Goal: Task Accomplishment & Management: Complete application form

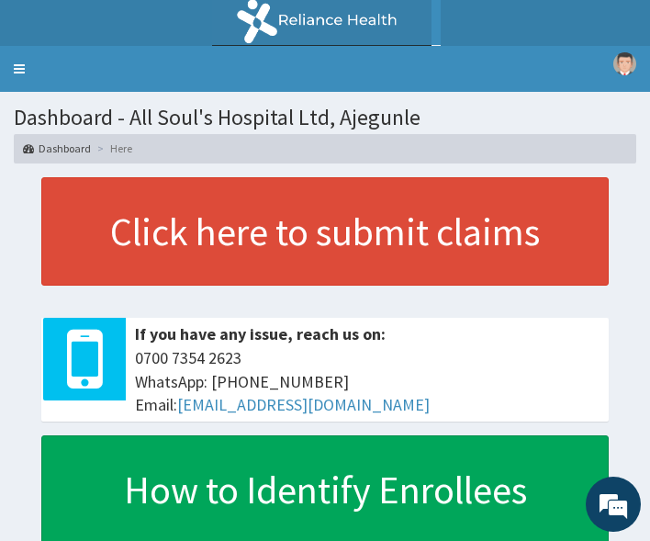
click at [542, 102] on section "Dashboard - All Soul's Hospital Ltd, Ajegunle Dashboard Here" at bounding box center [325, 128] width 650 height 72
click at [27, 73] on link "Toggle navigation" at bounding box center [19, 69] width 39 height 46
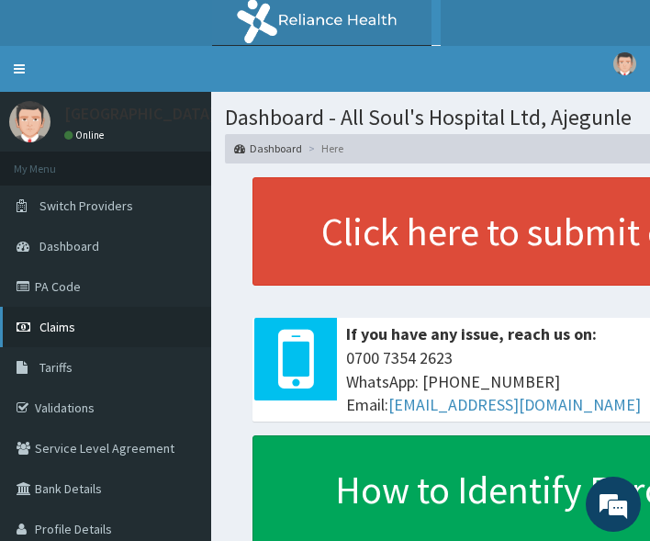
click at [60, 321] on span "Claims" at bounding box center [57, 326] width 36 height 17
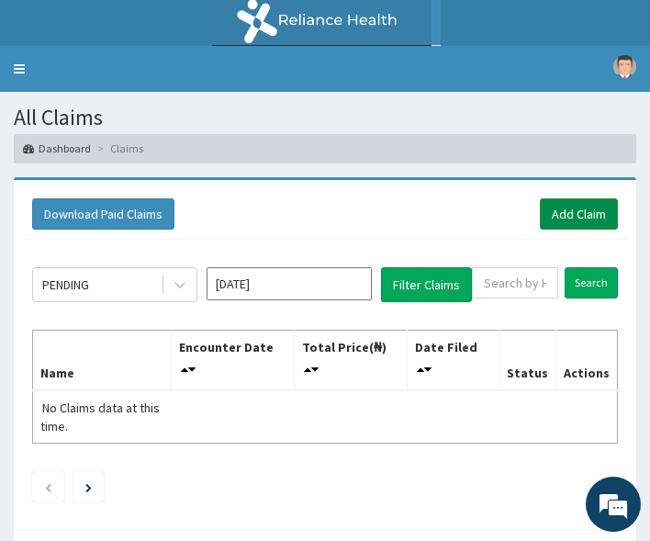
click at [564, 217] on link "Add Claim" at bounding box center [579, 213] width 78 height 31
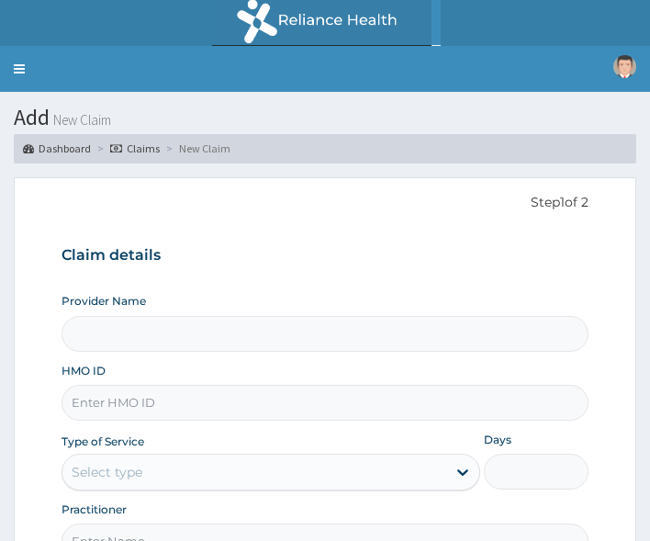
click at [98, 404] on input "HMO ID" at bounding box center [325, 403] width 528 height 36
paste input "CONTUSION LT SIDE OF THE FACE"
type input "CONTUSION LT SIDE OF THE FACE"
type input "All Soul's Hospital Ltd, Ajegunle"
click at [254, 385] on input "HMO ID" at bounding box center [325, 403] width 528 height 36
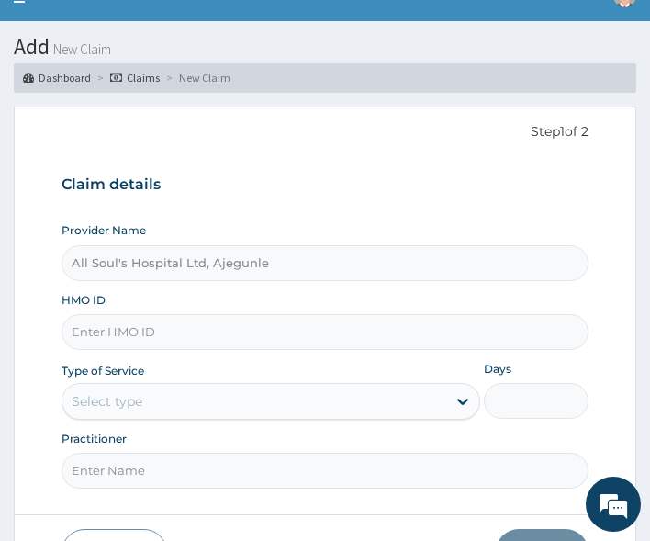
scroll to position [92, 0]
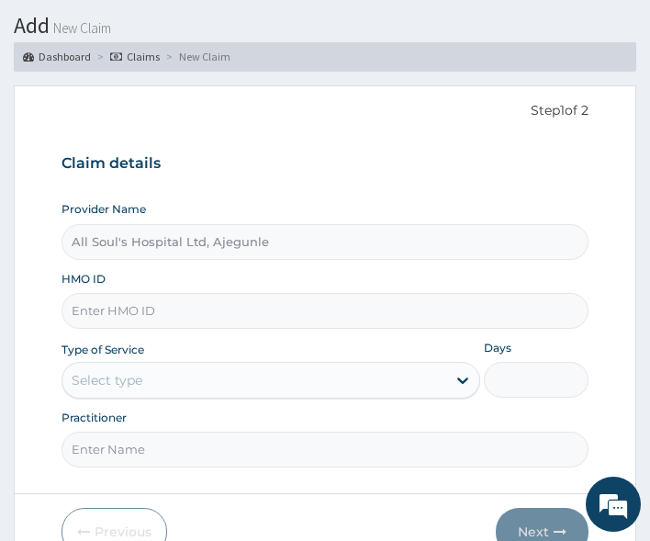
paste input "LTR/10035/A"
click at [90, 308] on input "LTR/10035/A" at bounding box center [325, 311] width 528 height 36
type input "LTR/10035/A"
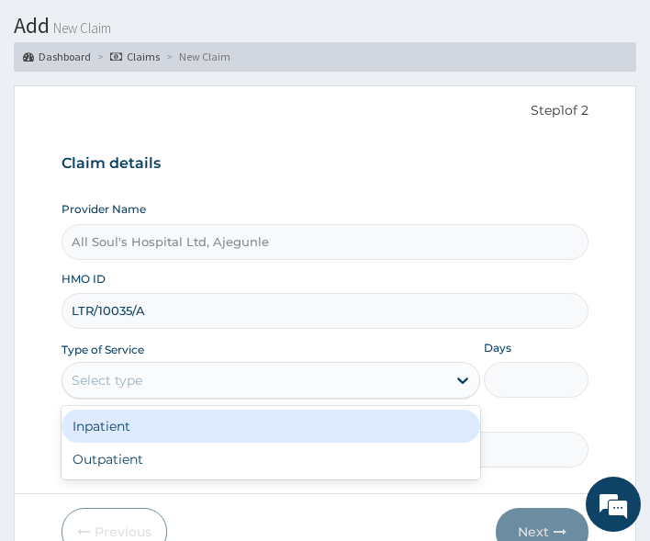
click at [139, 367] on div "Select type" at bounding box center [254, 379] width 384 height 29
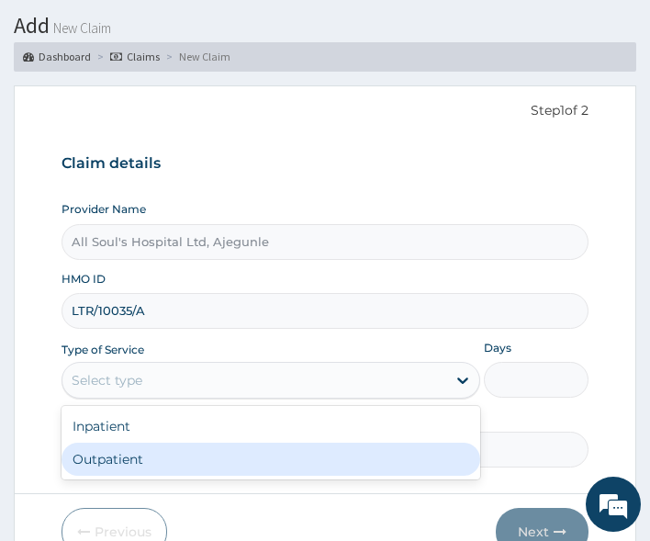
click at [158, 471] on div "Outpatient" at bounding box center [270, 458] width 419 height 33
type input "1"
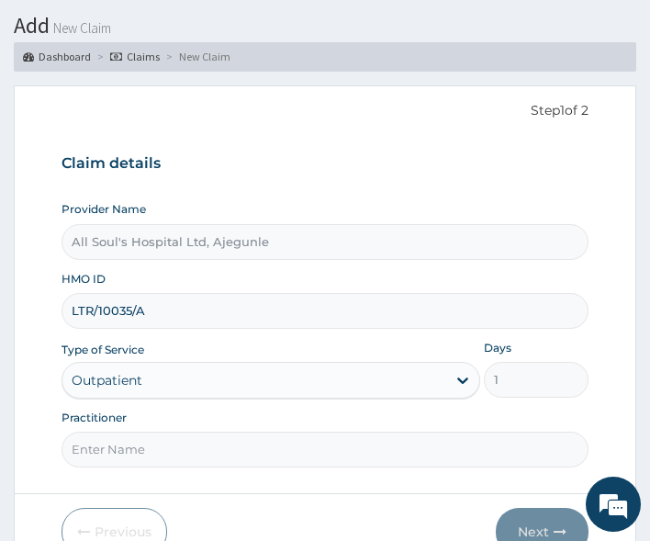
click at [160, 447] on input "Practitioner" at bounding box center [325, 449] width 528 height 36
type input "Dr Segun"
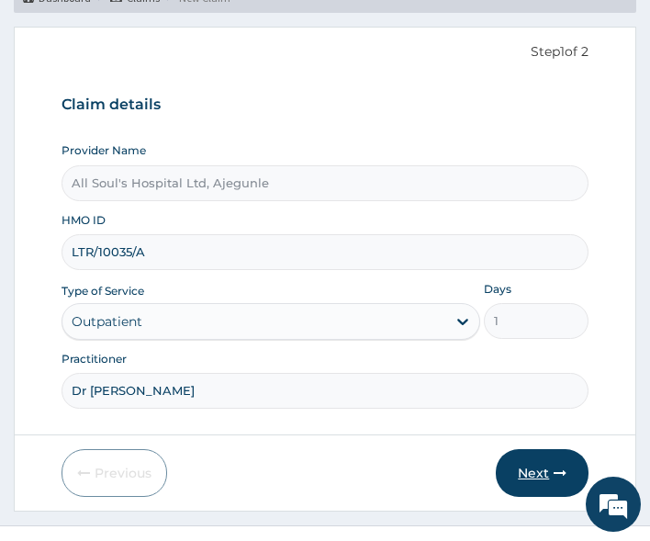
scroll to position [182, 0]
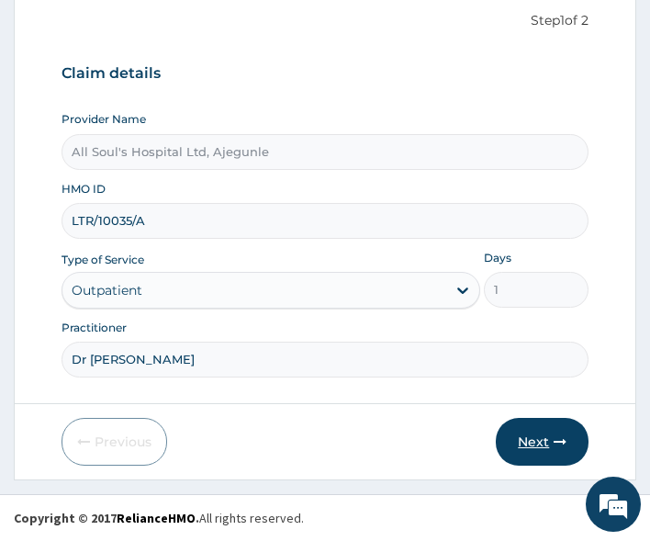
click at [520, 452] on button "Next" at bounding box center [542, 442] width 93 height 48
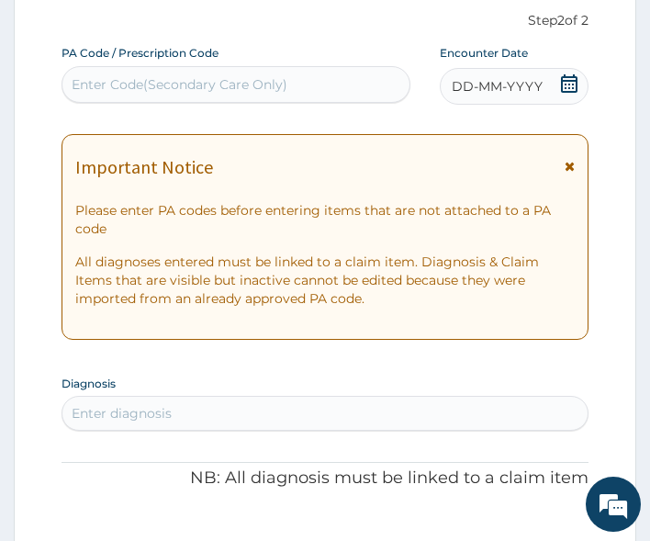
click at [568, 87] on icon at bounding box center [569, 83] width 18 height 18
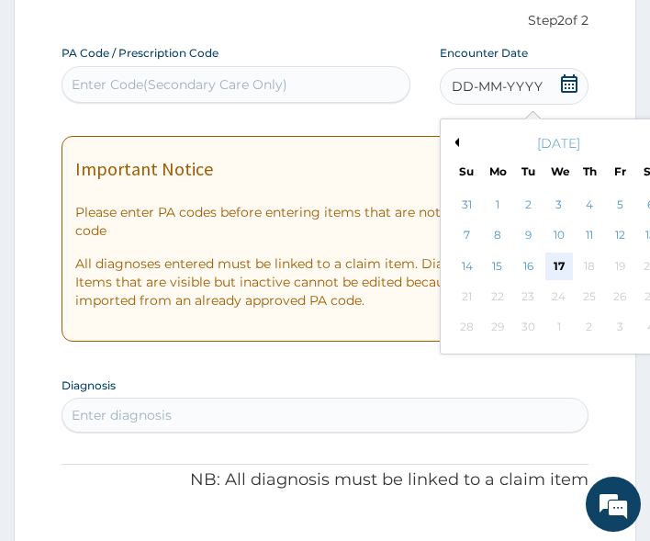
click at [561, 264] on div "17" at bounding box center [558, 266] width 28 height 28
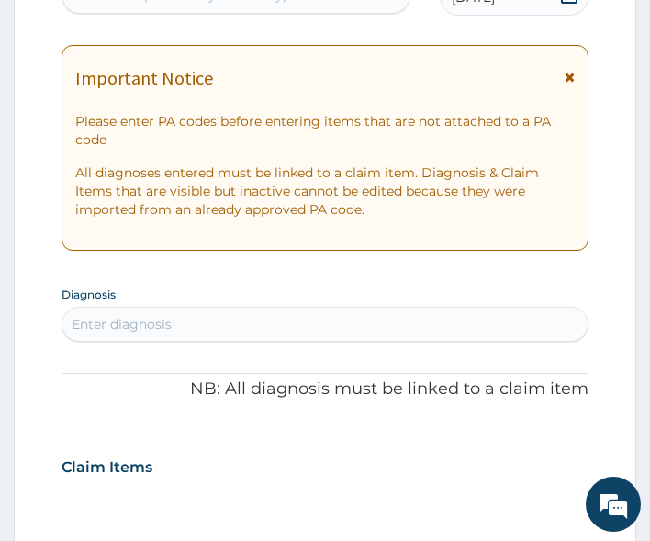
scroll to position [365, 0]
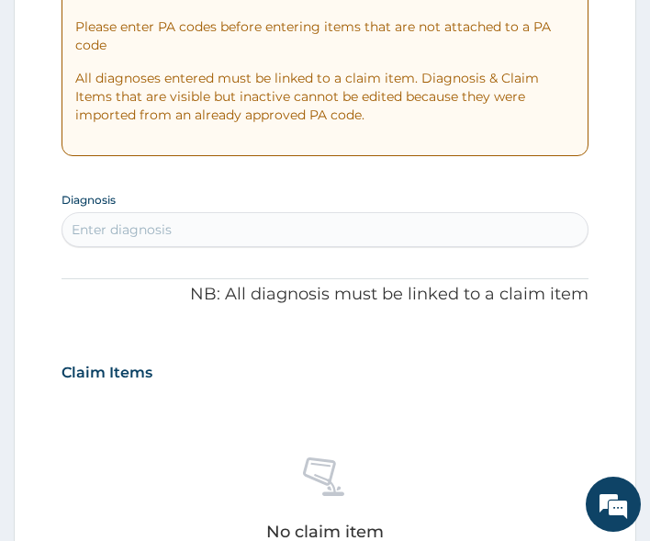
click at [190, 227] on div "Enter diagnosis" at bounding box center [325, 229] width 526 height 29
type input "malaria"
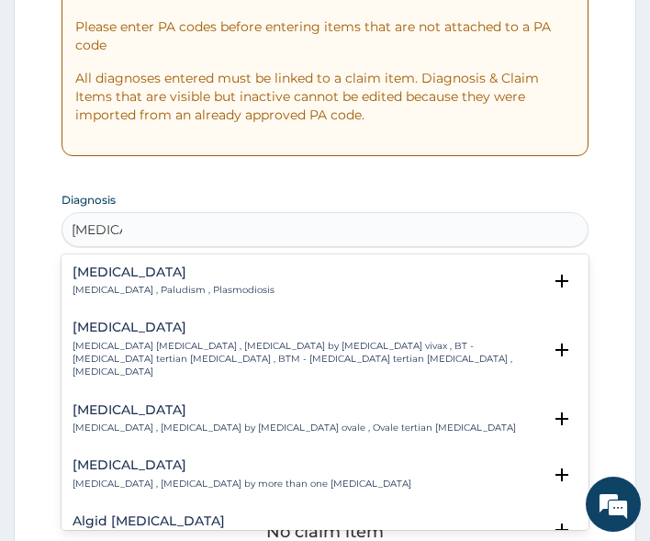
click at [113, 285] on p "Malaria , Paludism , Plasmodiosis" at bounding box center [174, 290] width 202 height 13
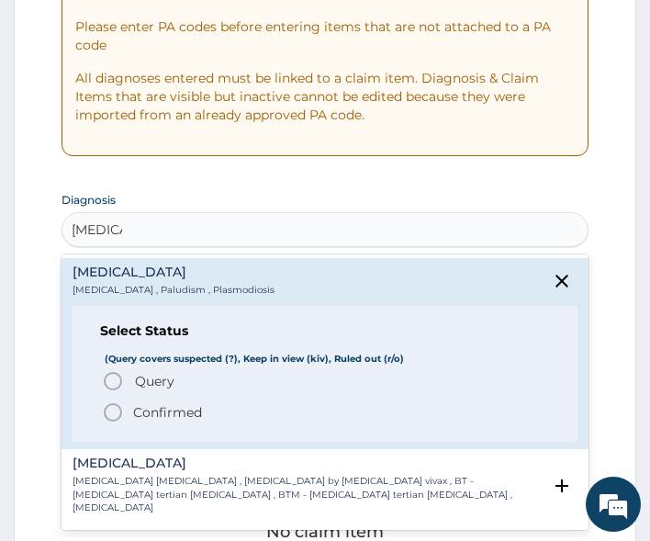
click at [150, 374] on span "Query" at bounding box center [154, 381] width 39 height 18
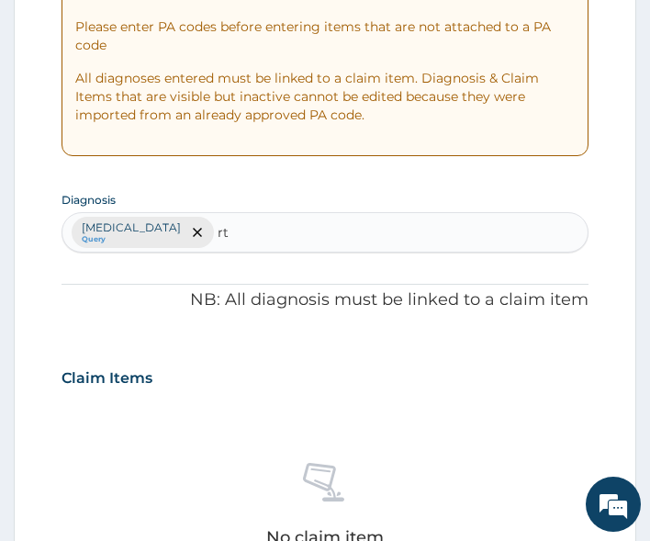
type input "rti"
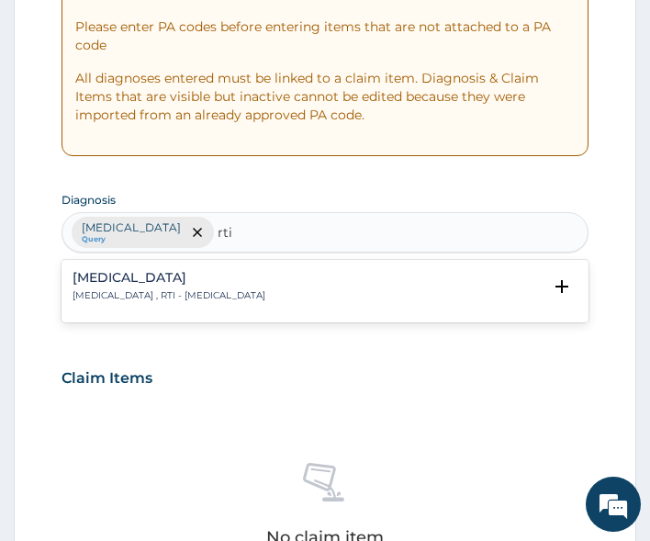
click at [176, 289] on p "Respiratory tract infection , RTI - Respiratory tract infection" at bounding box center [169, 295] width 193 height 13
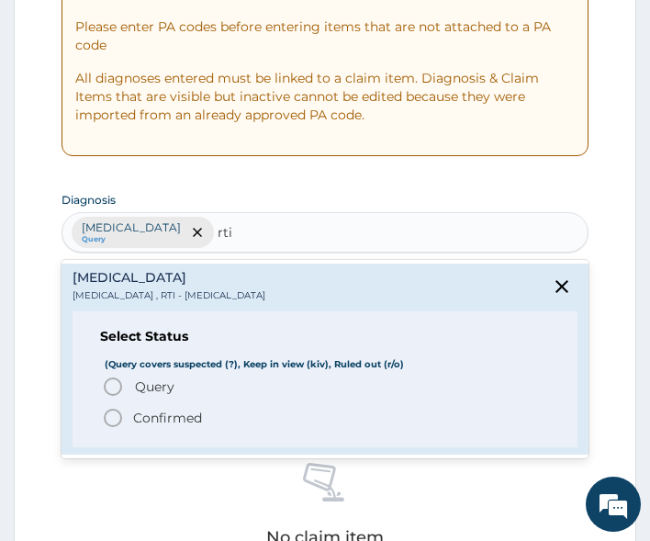
click at [167, 377] on span "Query" at bounding box center [154, 386] width 39 height 18
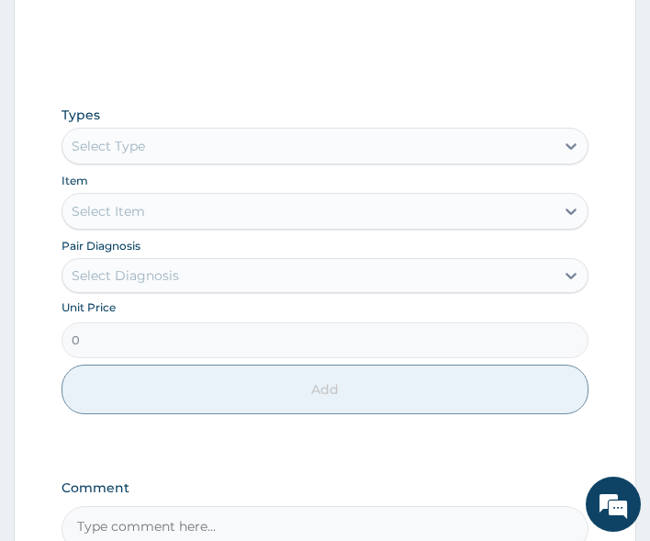
scroll to position [916, 0]
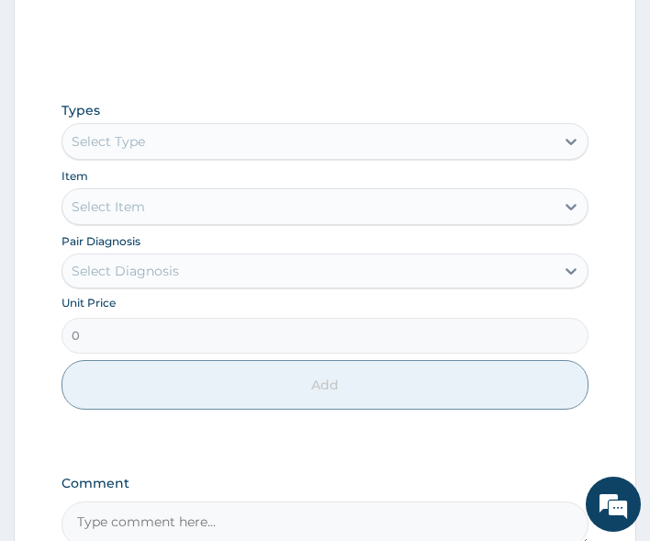
click at [229, 138] on div "Select Type" at bounding box center [308, 141] width 493 height 29
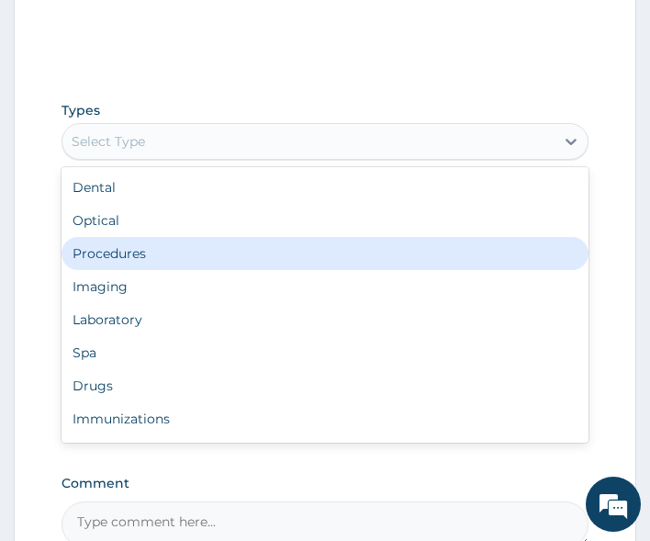
click at [173, 259] on div "Procedures" at bounding box center [325, 253] width 528 height 33
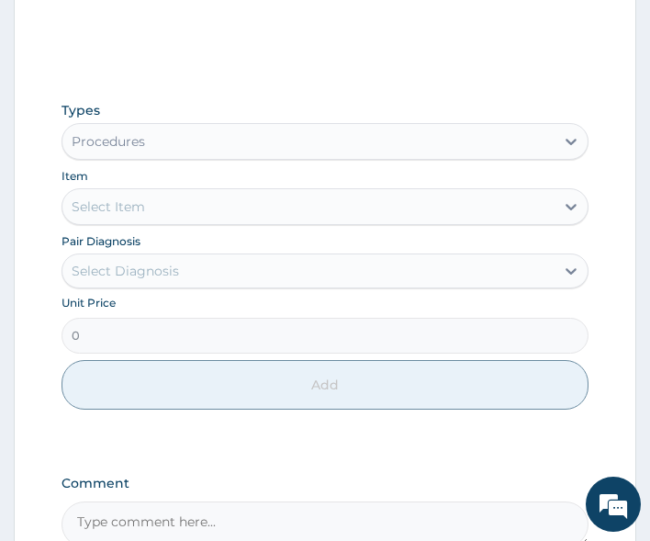
click at [182, 206] on div "Select Item" at bounding box center [308, 206] width 493 height 29
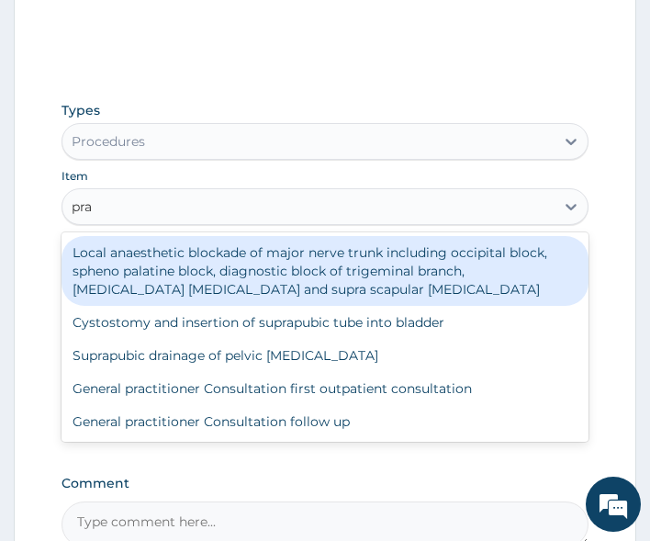
type input "prac"
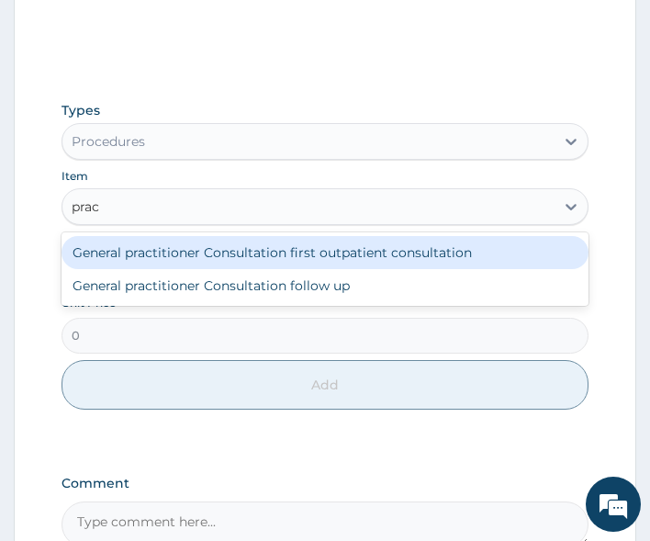
click at [193, 254] on div "General practitioner Consultation first outpatient consultation" at bounding box center [325, 252] width 528 height 33
type input "3000"
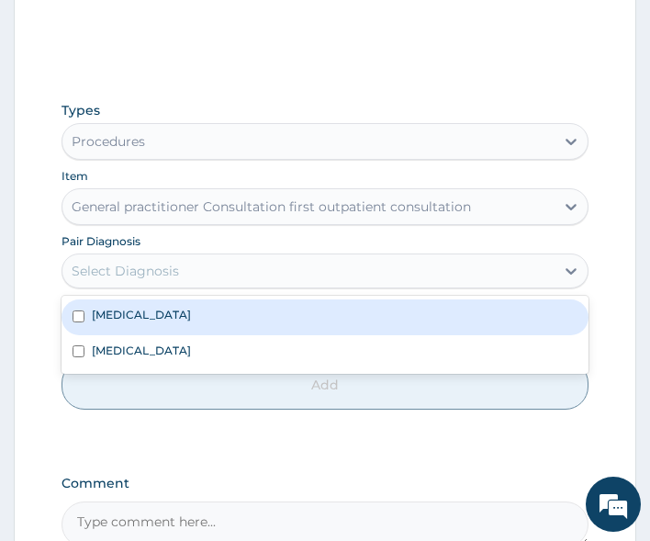
click at [190, 273] on div "Select Diagnosis" at bounding box center [308, 270] width 493 height 29
click at [170, 308] on div "Malaria" at bounding box center [325, 316] width 528 height 35
checkbox input "true"
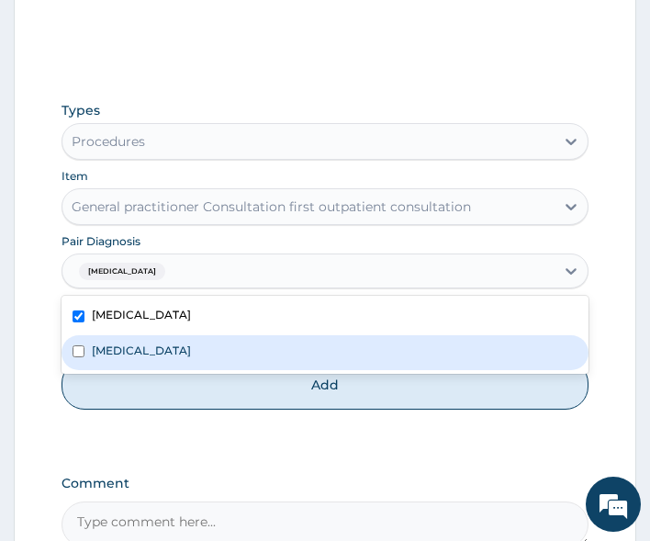
click at [169, 350] on label "Respiratory tract infection" at bounding box center [141, 350] width 99 height 16
checkbox input "true"
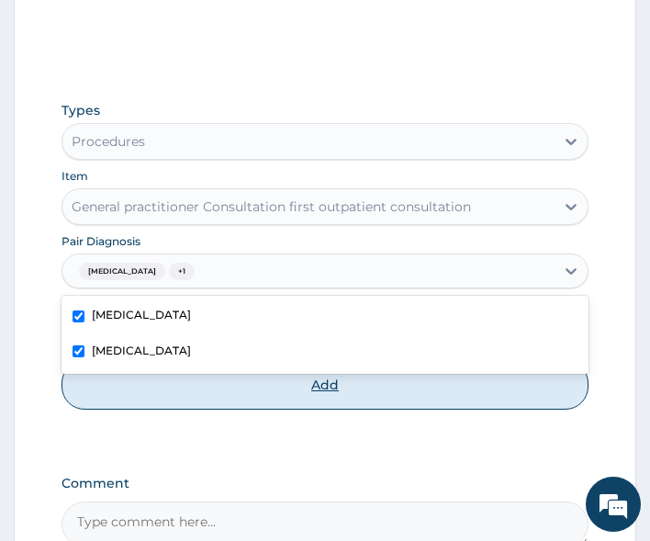
click at [207, 394] on button "Add" at bounding box center [325, 385] width 528 height 50
type input "0"
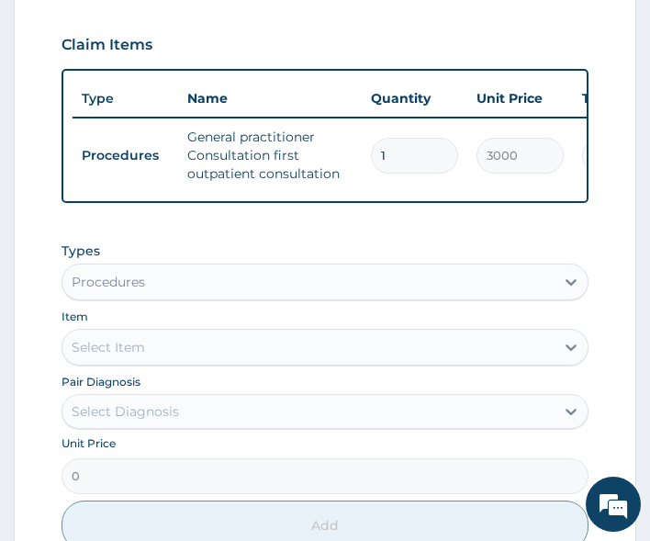
scroll to position [767, 0]
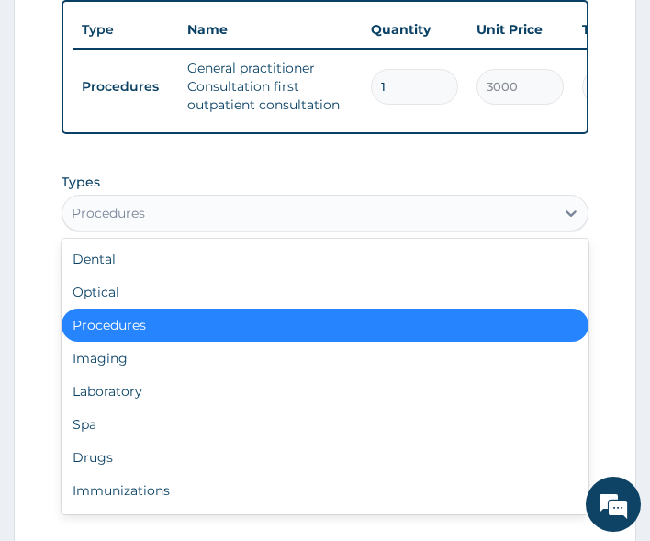
click at [182, 228] on div "Procedures" at bounding box center [308, 212] width 493 height 29
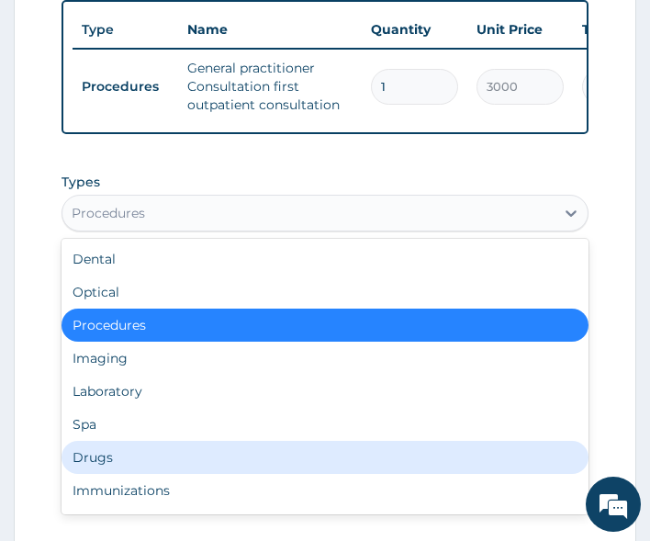
click at [155, 464] on div "Drugs" at bounding box center [325, 457] width 528 height 33
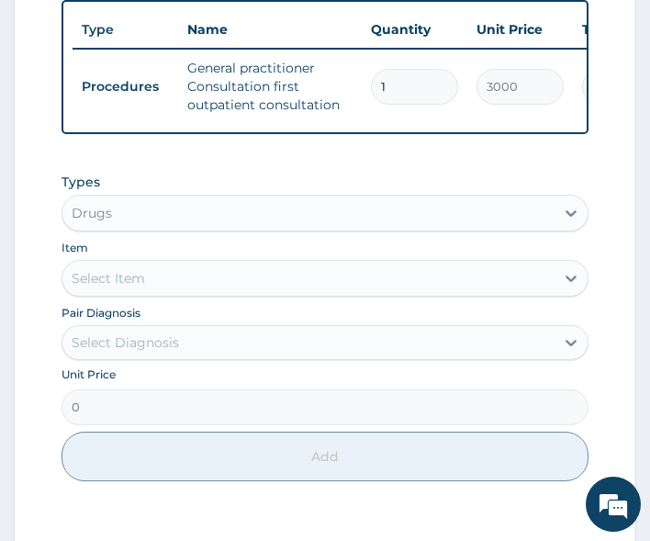
click at [177, 287] on div "Select Item" at bounding box center [308, 277] width 493 height 29
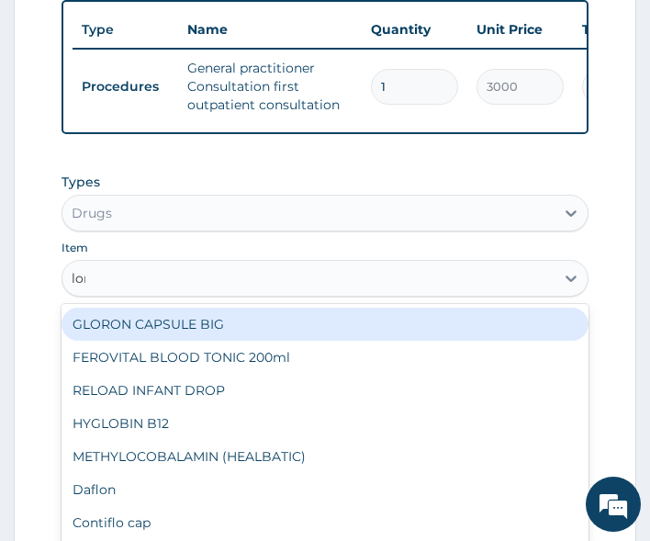
type input "lona"
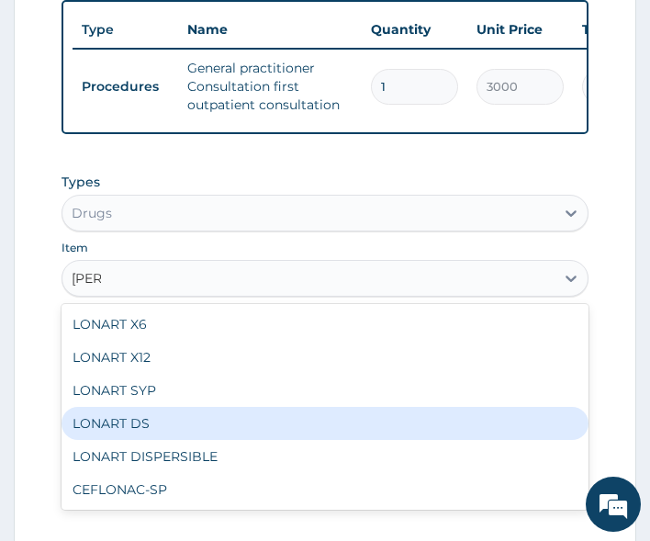
click at [102, 440] on div "LONART DS" at bounding box center [325, 423] width 528 height 33
type input "400"
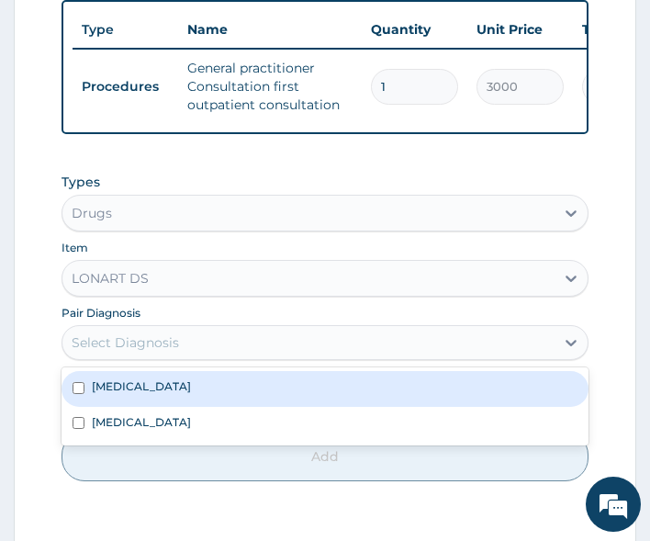
click at [162, 352] on div "Select Diagnosis" at bounding box center [125, 342] width 107 height 18
click at [154, 392] on div "Malaria" at bounding box center [325, 388] width 528 height 35
checkbox input "true"
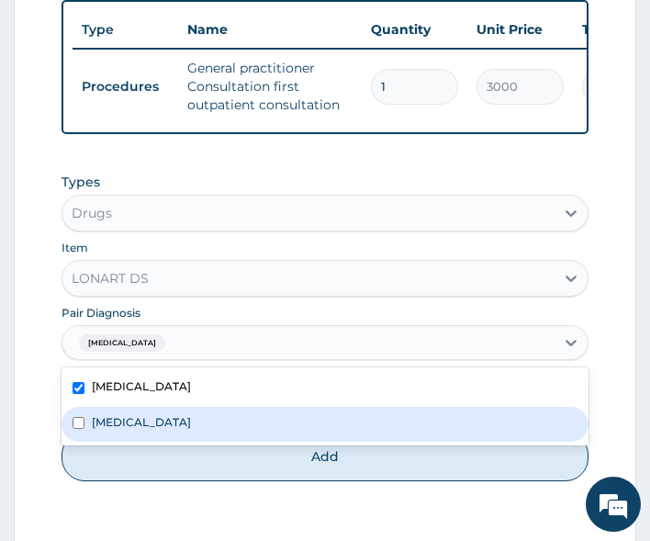
click at [188, 476] on button "Add" at bounding box center [325, 456] width 528 height 50
type input "0"
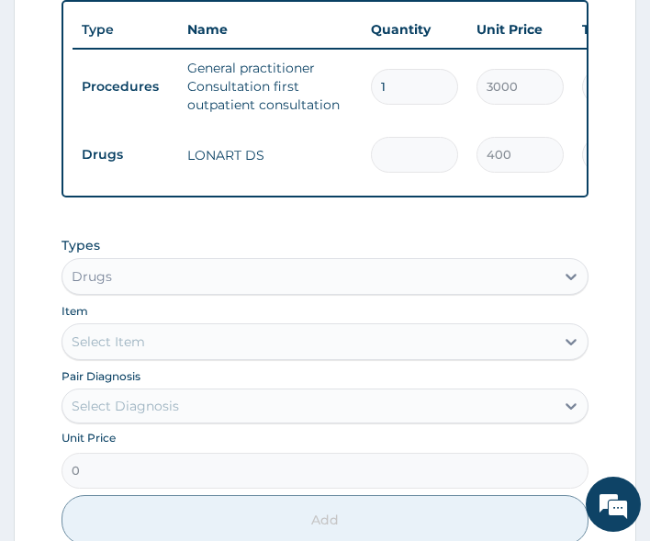
type input "0.00"
type input "6"
type input "2400.00"
type input "6"
click at [195, 356] on div "Select Item" at bounding box center [308, 341] width 493 height 29
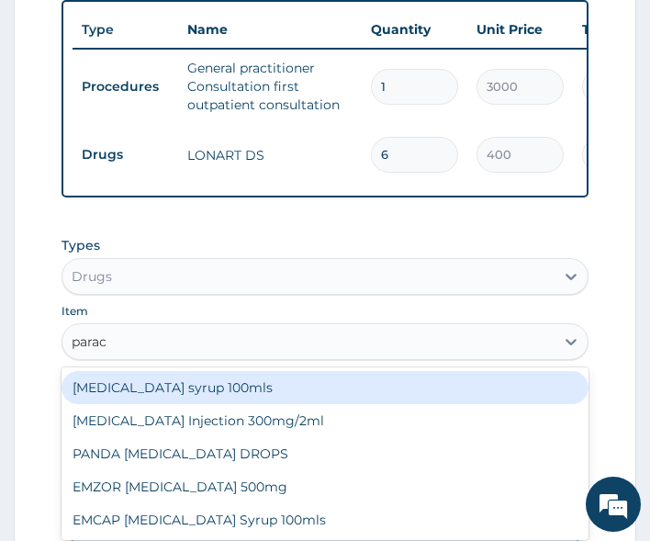
type input "parace"
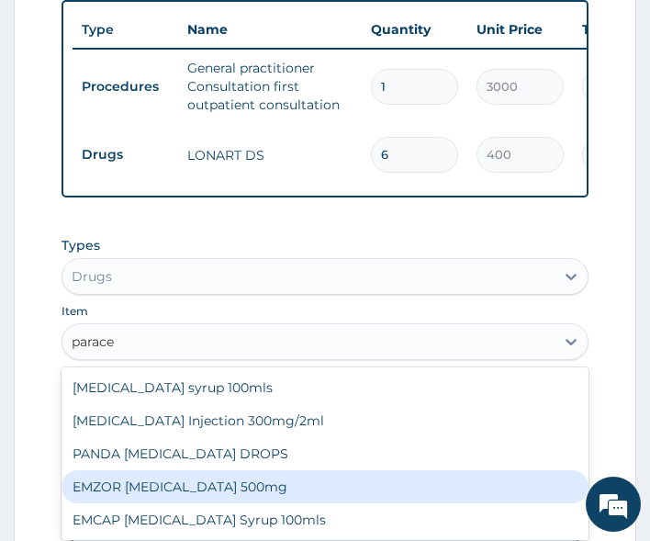
click at [229, 495] on div "EMZOR PARACETAMOL 500mg" at bounding box center [325, 486] width 528 height 33
type input "20"
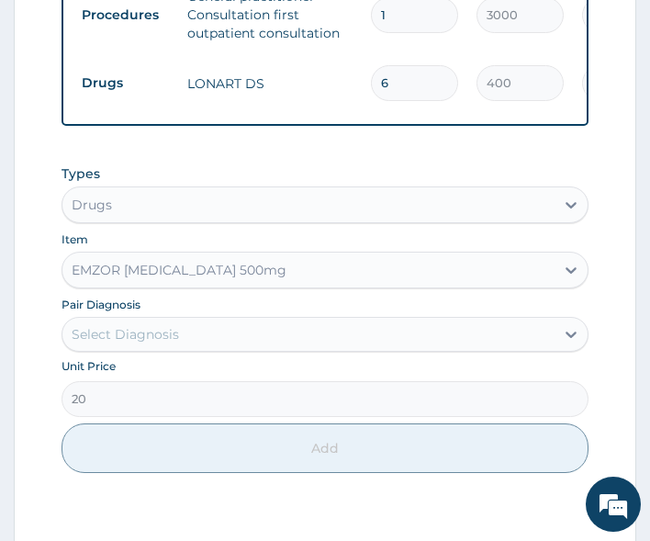
scroll to position [859, 0]
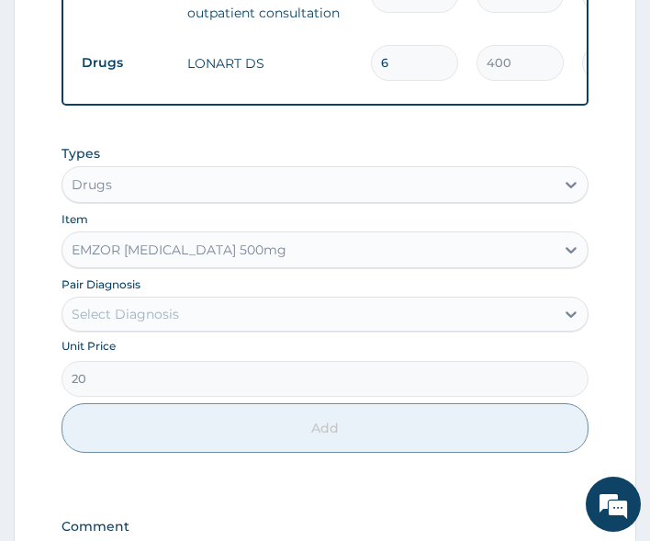
click at [195, 324] on div "Select Diagnosis" at bounding box center [308, 313] width 493 height 29
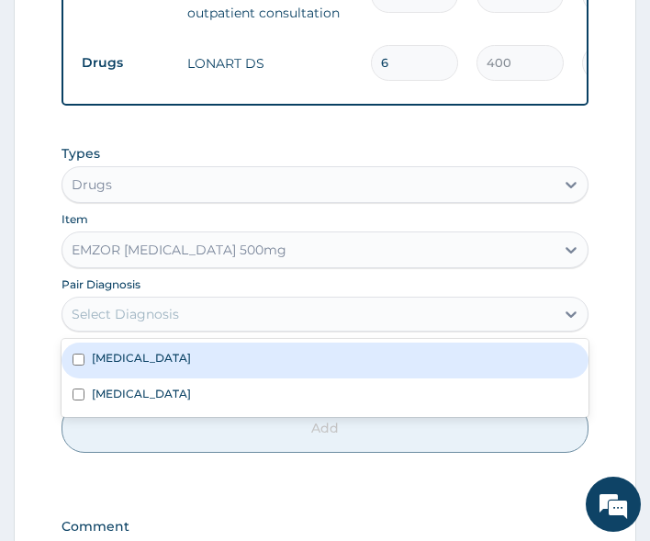
click at [174, 377] on div "Malaria" at bounding box center [325, 359] width 528 height 35
checkbox input "true"
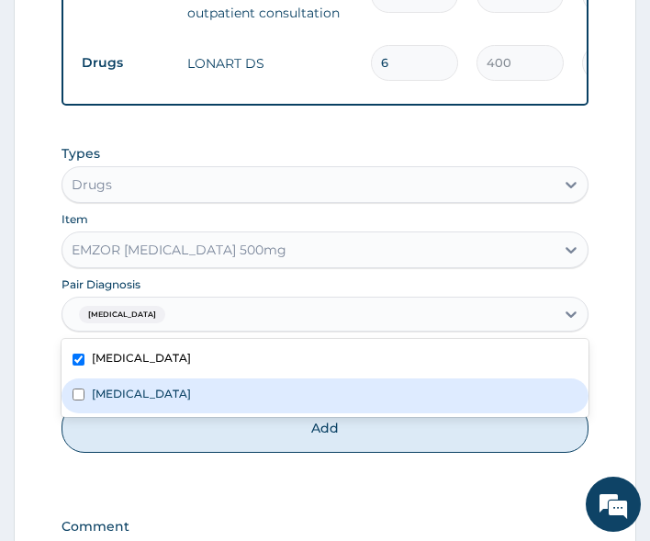
click at [178, 413] on div "Respiratory tract infection" at bounding box center [325, 395] width 528 height 35
checkbox input "true"
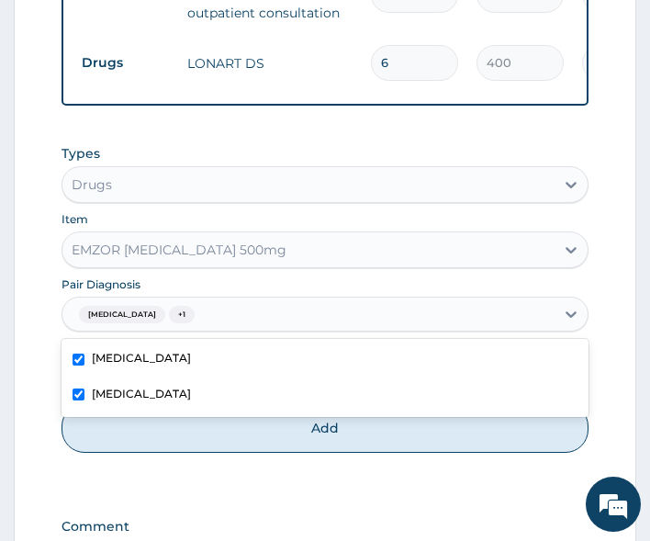
click at [188, 442] on button "Add" at bounding box center [325, 428] width 528 height 50
type input "0"
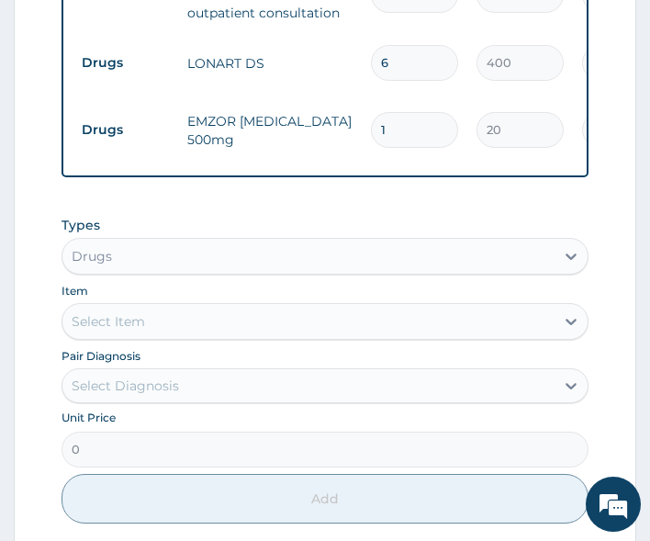
type input "18"
type input "360.00"
type input "18"
click at [178, 328] on div "Select Item" at bounding box center [308, 321] width 493 height 29
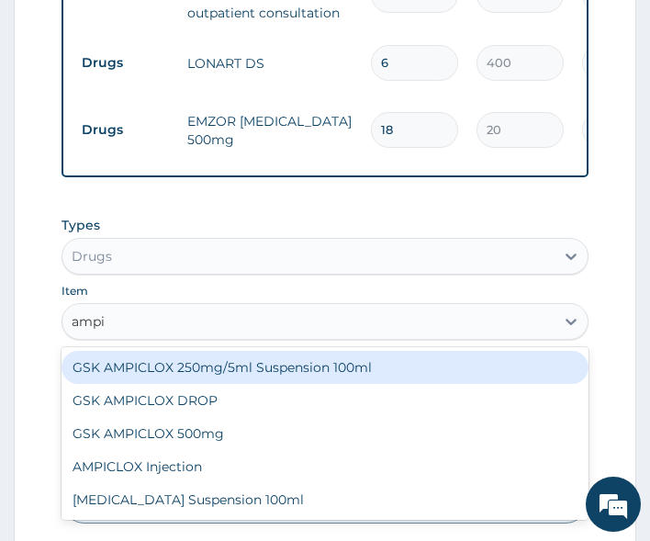
type input "ampic"
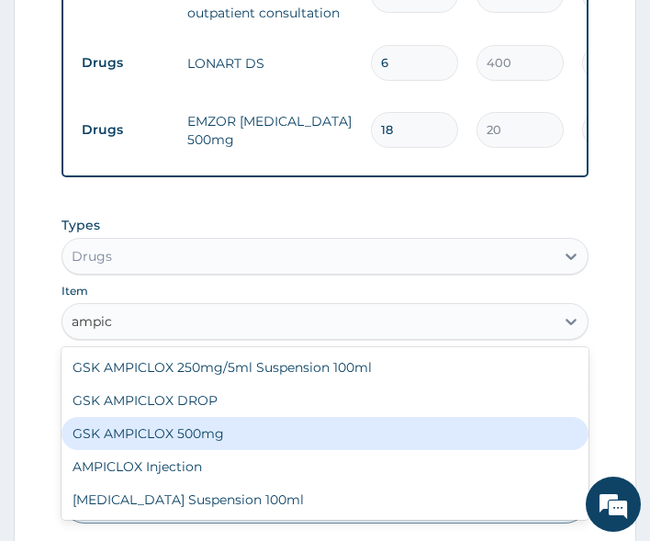
click at [151, 441] on div "GSK AMPICLOX 500mg" at bounding box center [325, 433] width 528 height 33
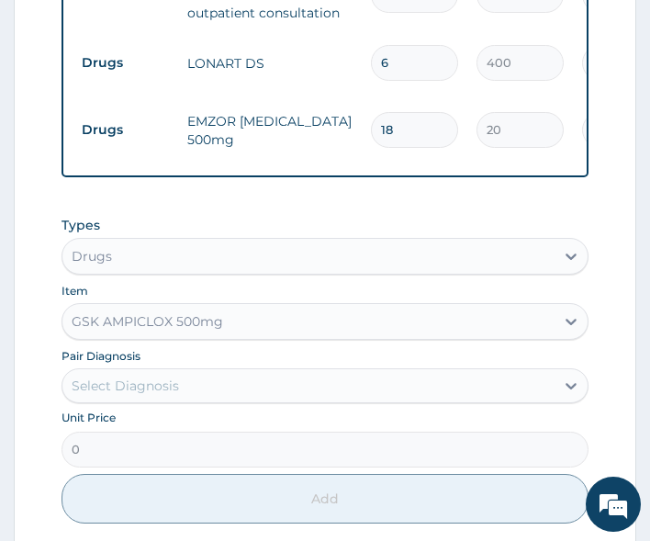
type input "75"
click at [179, 376] on div "Select Diagnosis" at bounding box center [308, 385] width 493 height 29
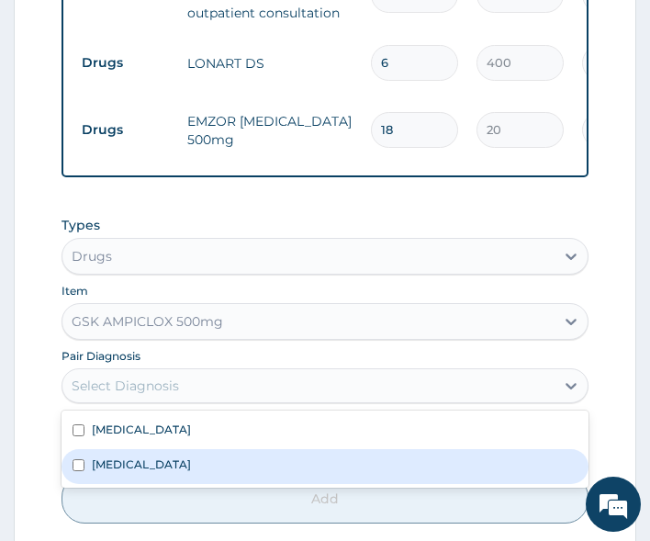
click at [163, 471] on label "Respiratory tract infection" at bounding box center [141, 464] width 99 height 16
checkbox input "true"
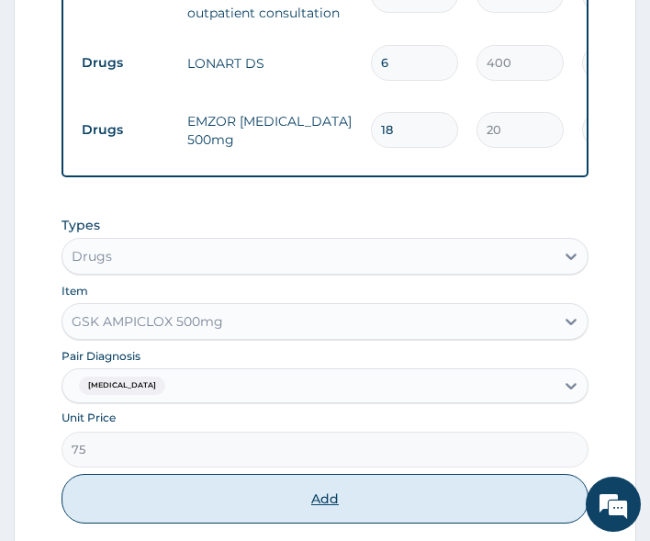
click at [183, 513] on button "Add" at bounding box center [325, 499] width 528 height 50
type input "0"
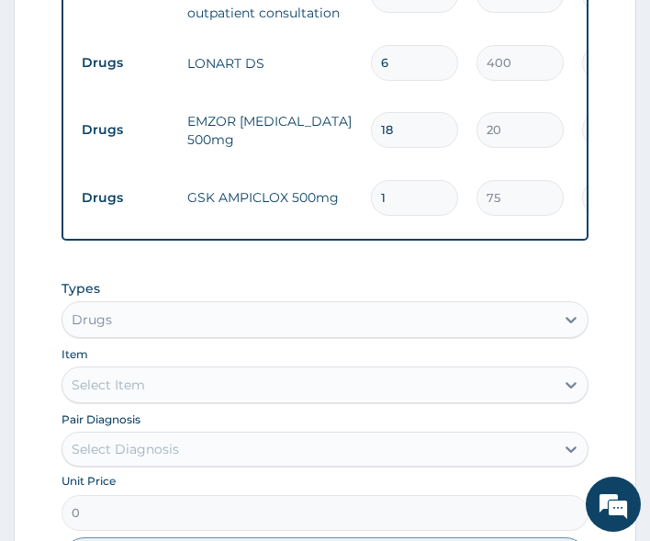
type input "10"
type input "750.00"
type input "10"
click at [132, 387] on div "Select Item" at bounding box center [108, 384] width 73 height 18
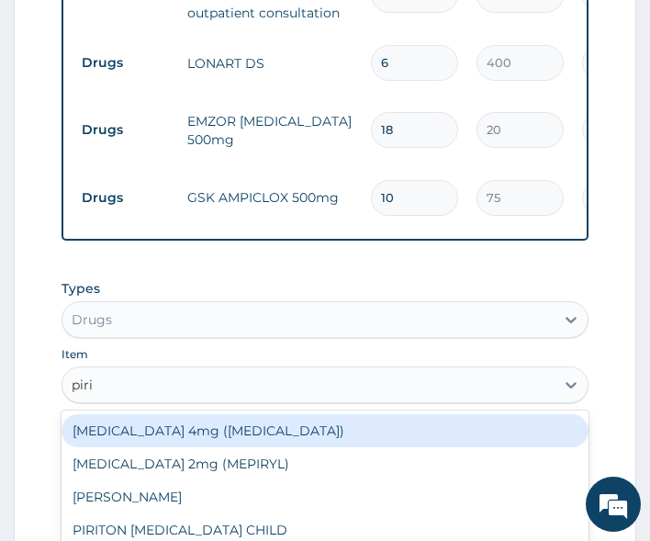
type input "pirit"
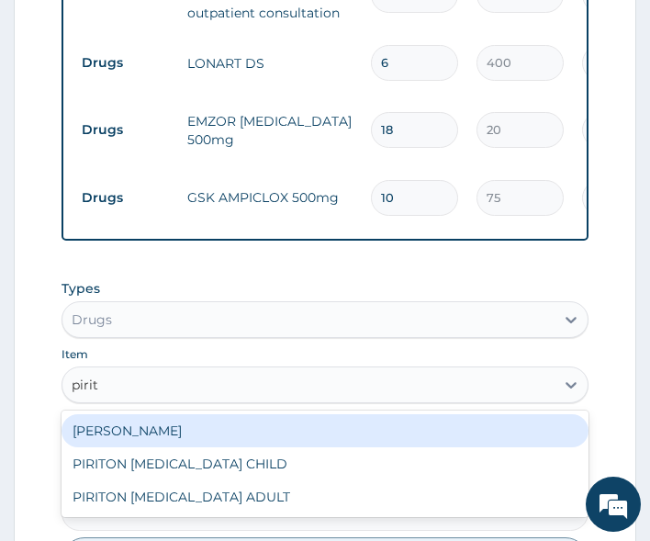
click at [152, 431] on div "PIRITON TAB EVANS" at bounding box center [325, 430] width 528 height 33
type input "20"
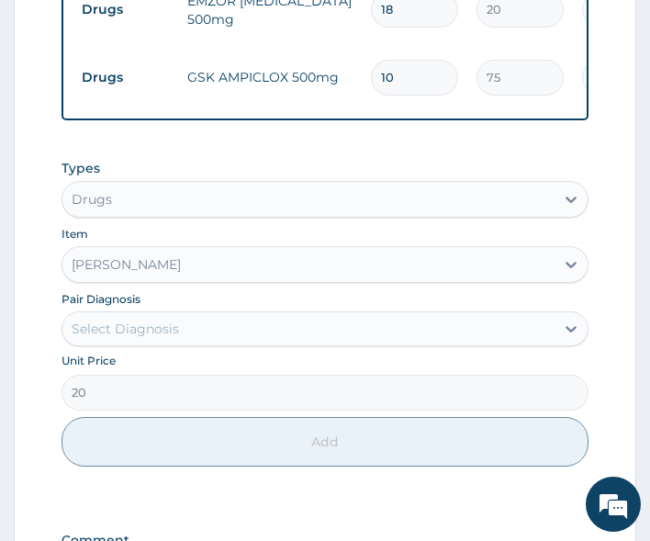
scroll to position [1043, 0]
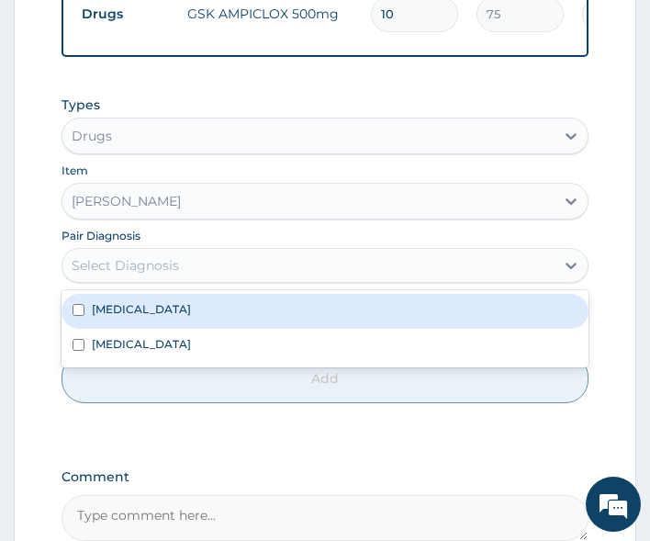
click at [151, 274] on div "Select Diagnosis" at bounding box center [125, 265] width 107 height 18
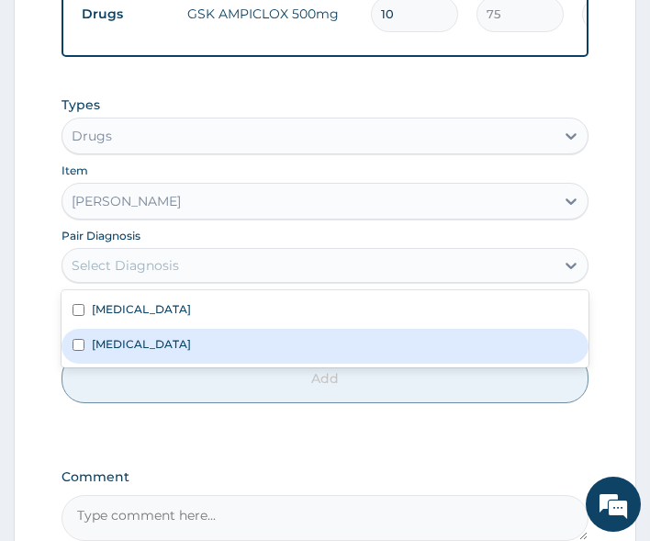
drag, startPoint x: 157, startPoint y: 352, endPoint x: 164, endPoint y: 367, distance: 16.4
click at [158, 352] on label "Respiratory tract infection" at bounding box center [141, 344] width 99 height 16
checkbox input "true"
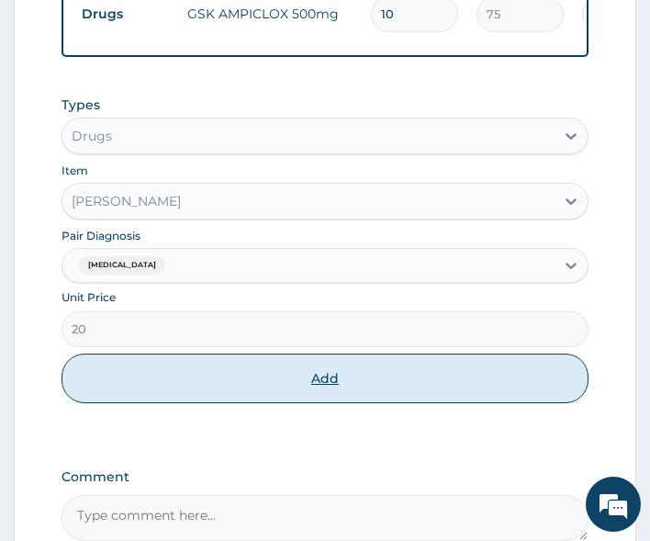
click at [170, 393] on button "Add" at bounding box center [325, 378] width 528 height 50
type input "0"
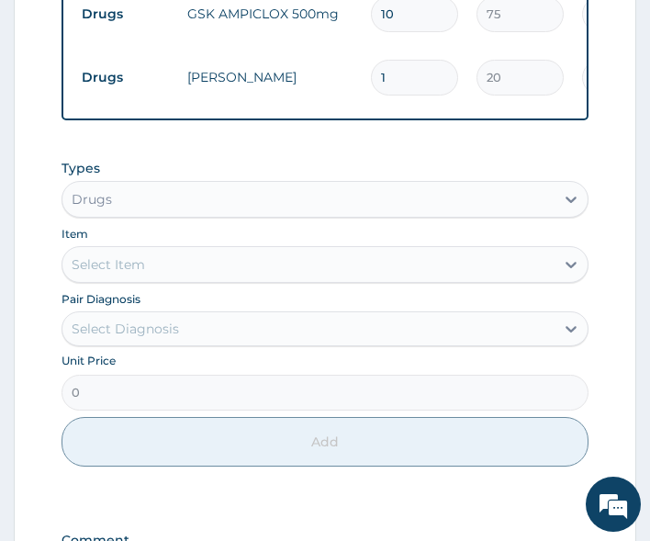
type input "10"
type input "200.00"
type input "10"
click at [142, 272] on div "Select Item" at bounding box center [108, 264] width 73 height 18
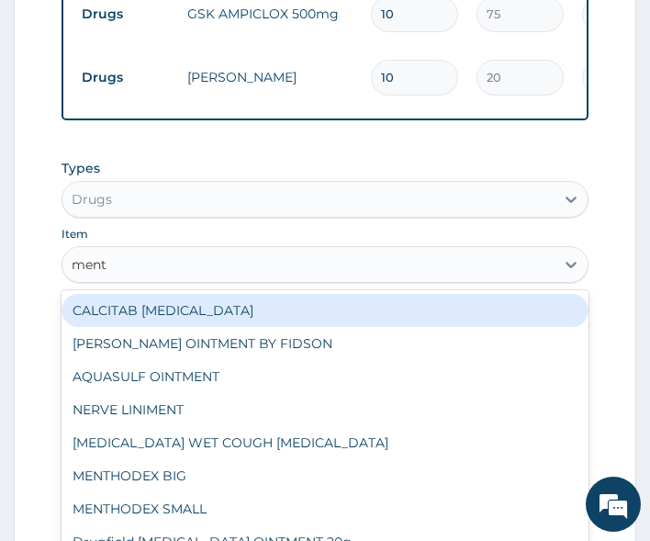
type input "menth"
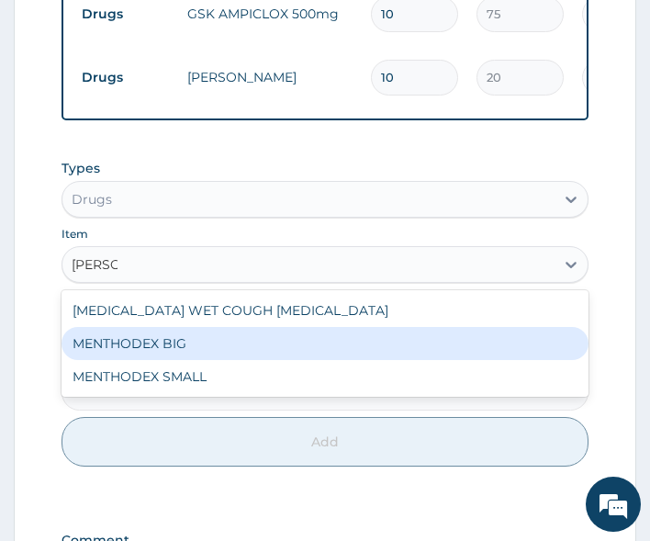
click at [134, 340] on div "MENTHODEX BIG" at bounding box center [325, 343] width 528 height 33
type input "3500"
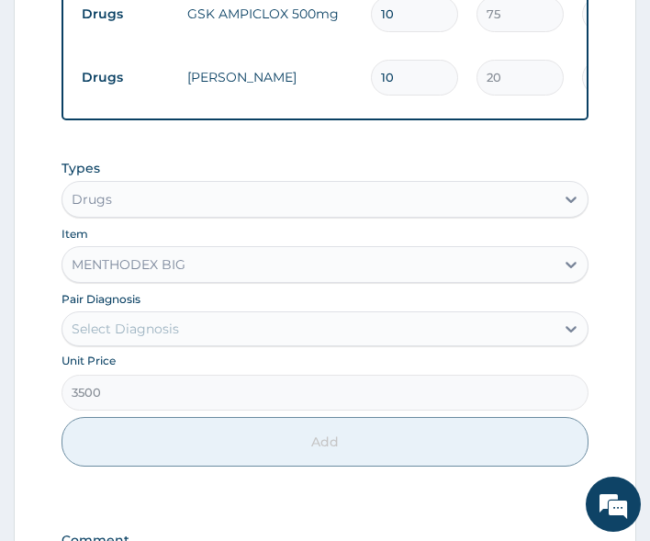
click at [149, 338] on div "Select Diagnosis" at bounding box center [125, 328] width 107 height 18
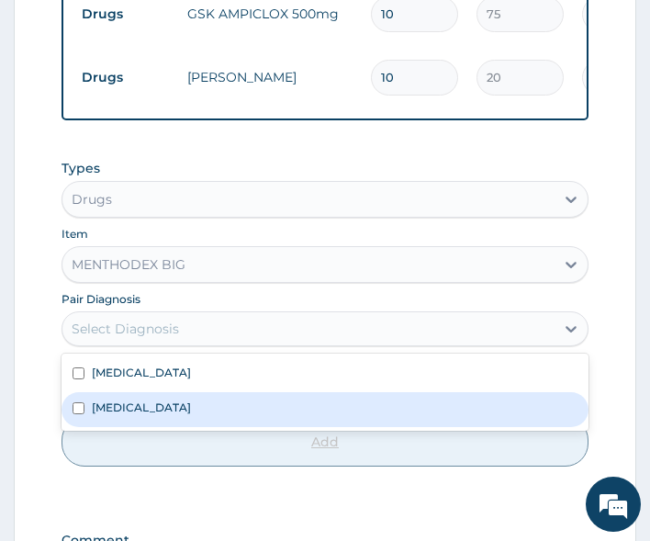
drag, startPoint x: 142, startPoint y: 409, endPoint x: 160, endPoint y: 451, distance: 44.8
click at [143, 411] on label "Respiratory tract infection" at bounding box center [141, 407] width 99 height 16
checkbox input "true"
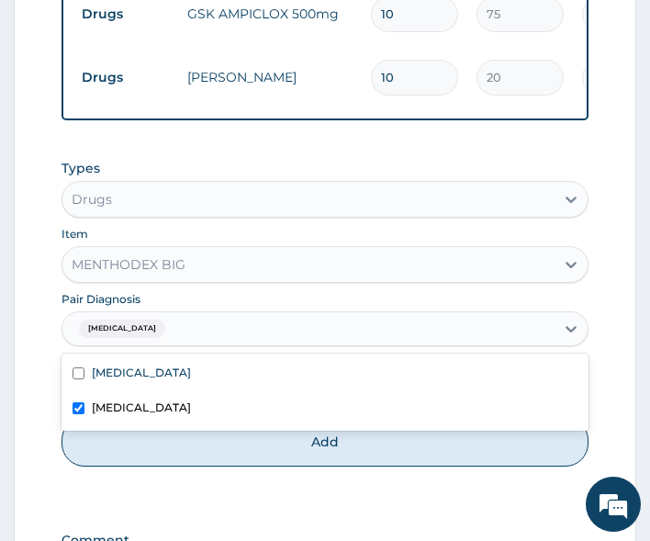
click at [167, 466] on button "Add" at bounding box center [325, 442] width 528 height 50
type input "0"
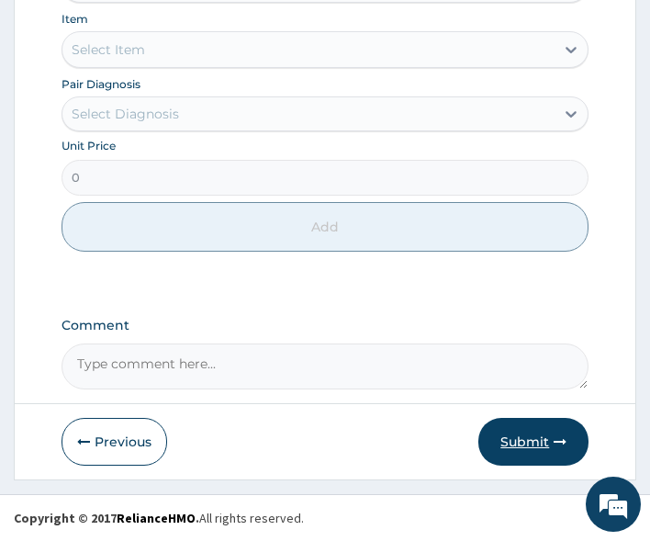
click at [501, 430] on button "Submit" at bounding box center [533, 442] width 110 height 48
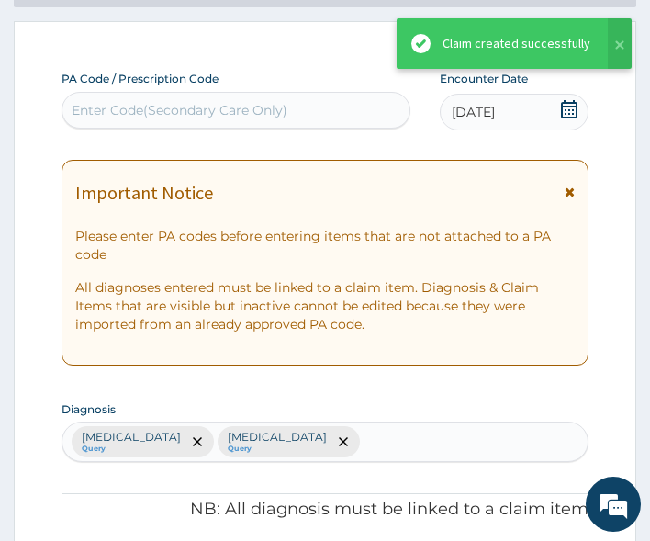
scroll to position [1327, 0]
